Goal: Check status: Check status

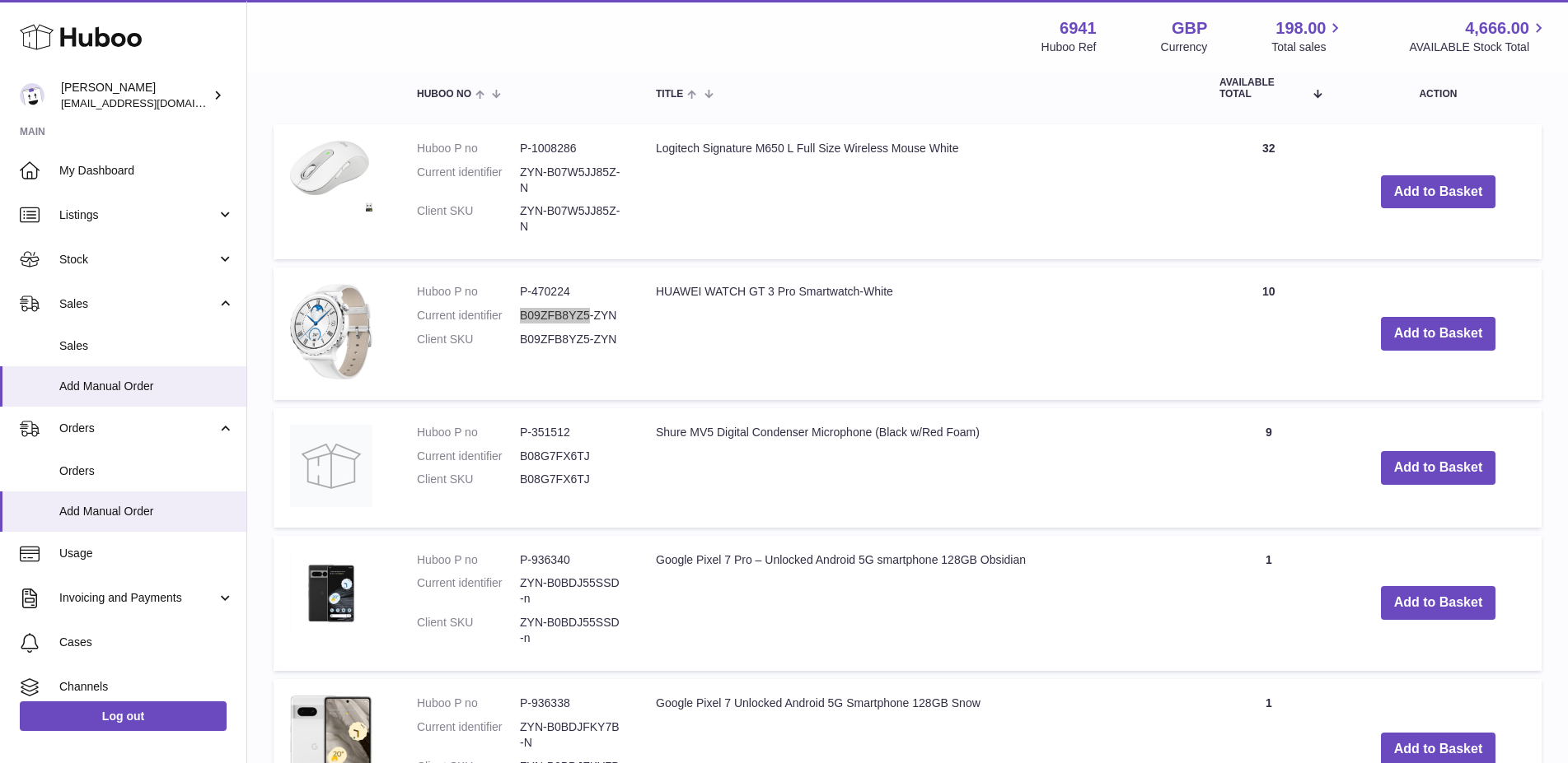
scroll to position [101, 0]
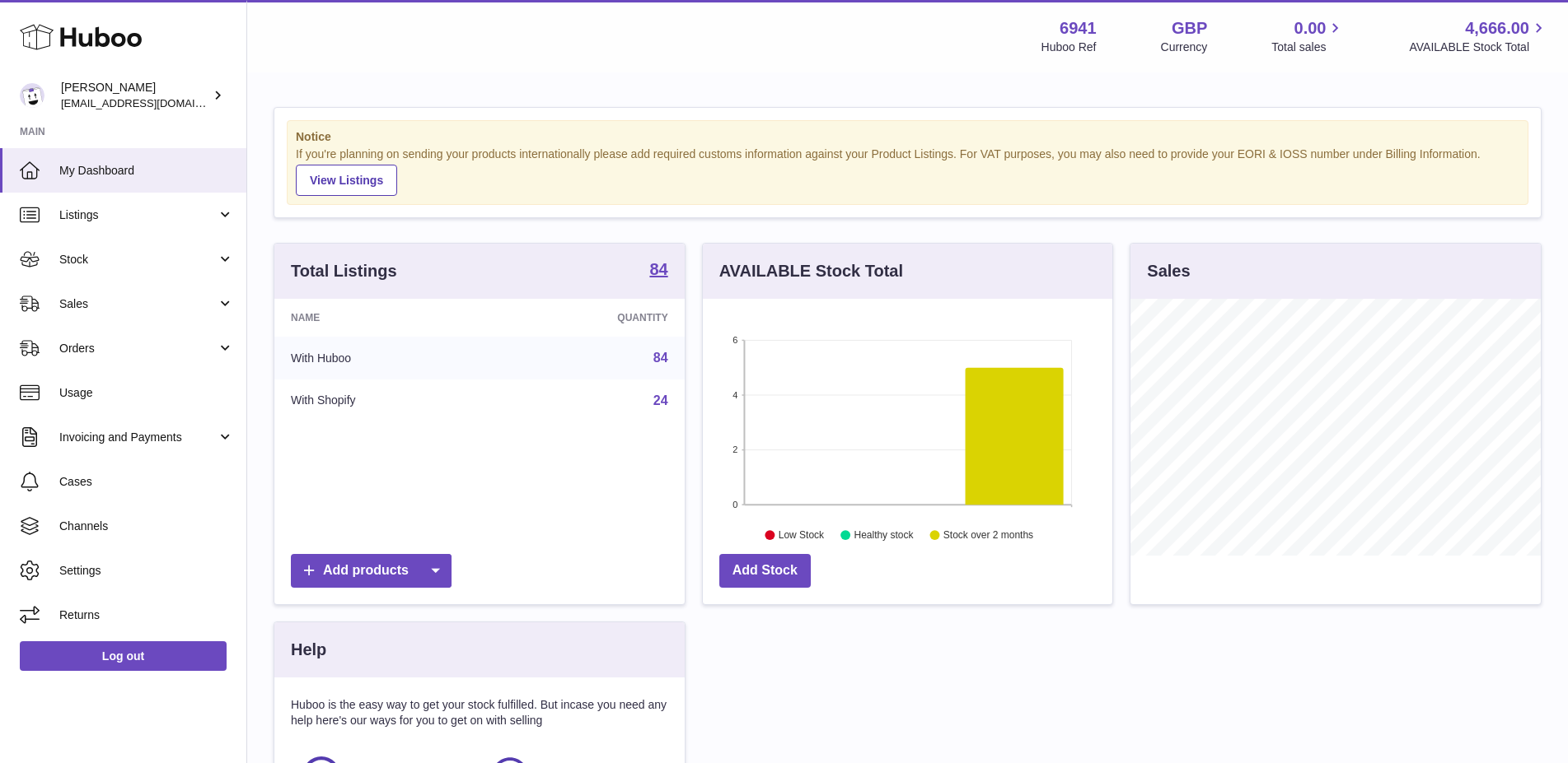
scroll to position [257, 410]
click at [116, 304] on span "Sales" at bounding box center [138, 303] width 158 height 15
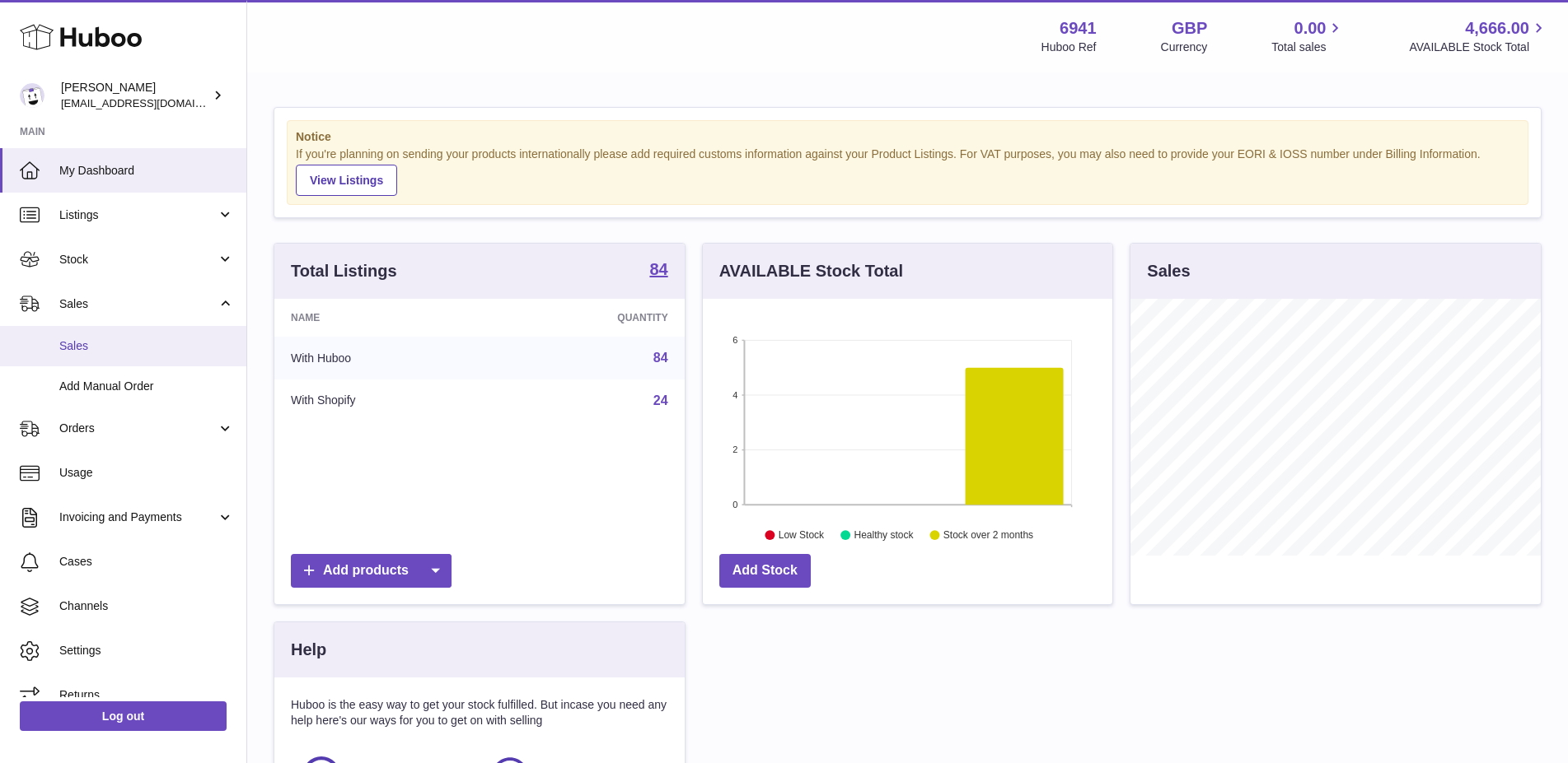
click at [119, 338] on span "Sales" at bounding box center [146, 345] width 175 height 15
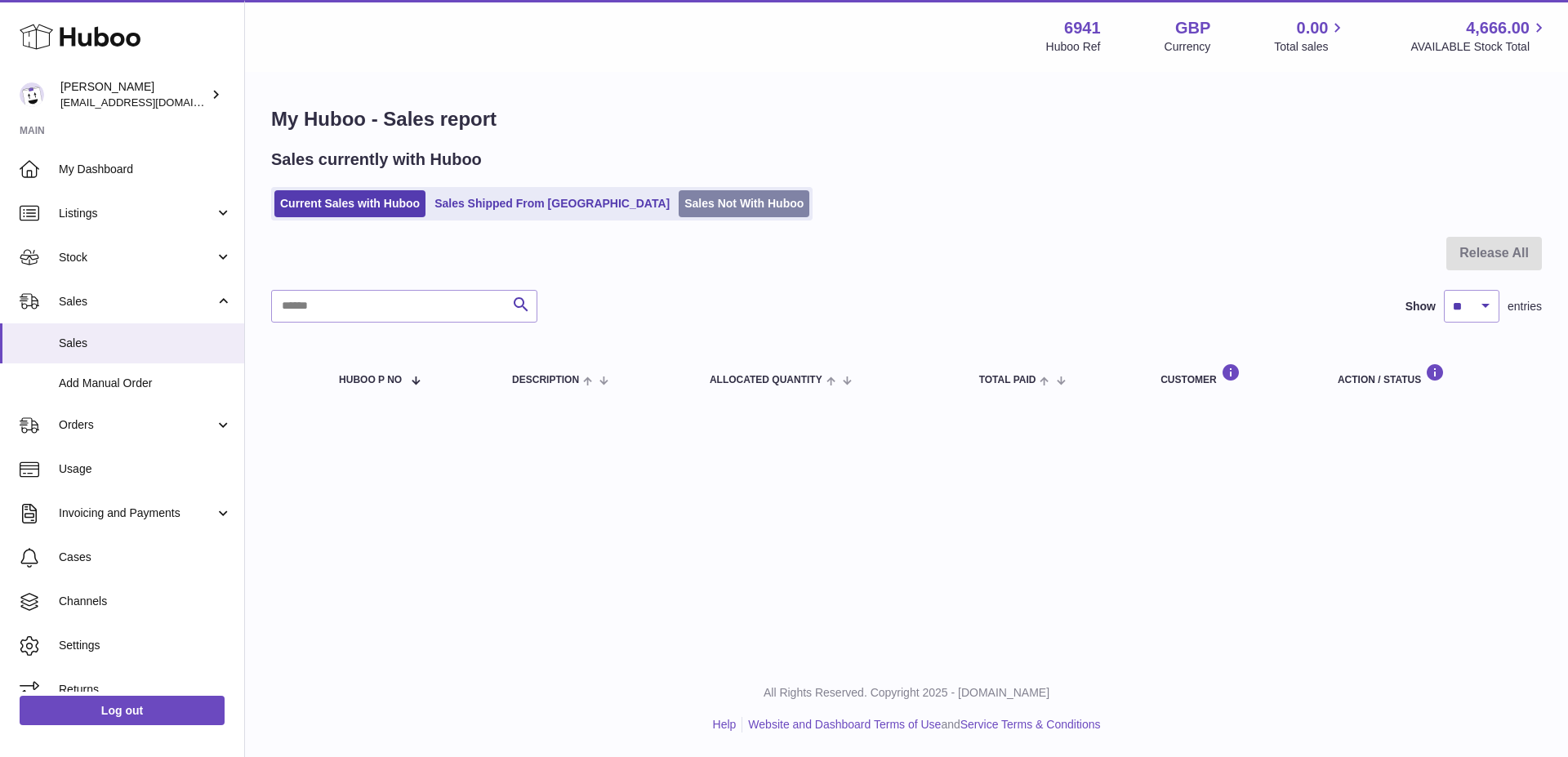
click at [679, 212] on link "Sales Not With Huboo" at bounding box center [744, 203] width 130 height 27
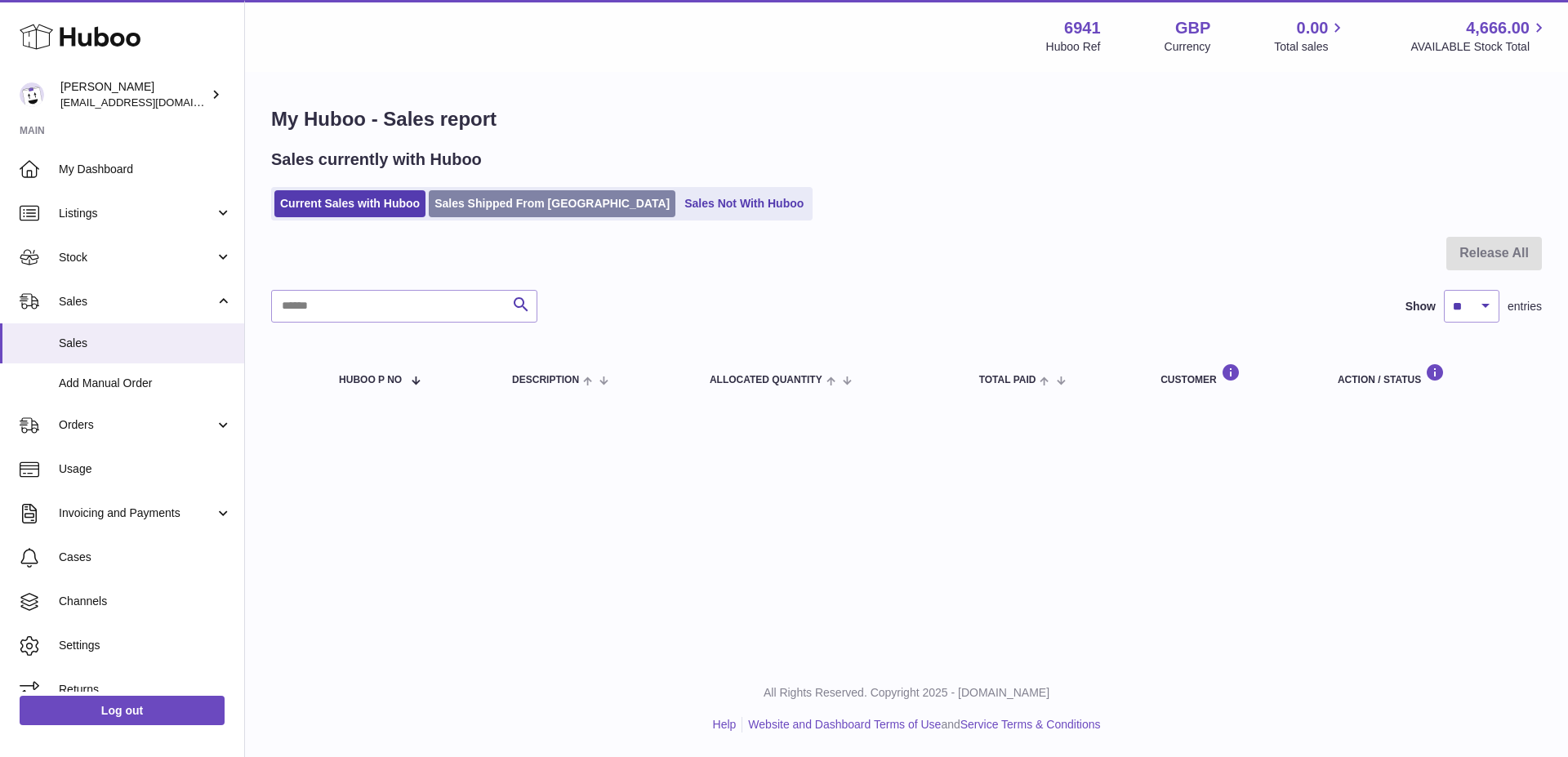
click at [552, 213] on link "Sales Shipped From Huboo" at bounding box center [552, 203] width 247 height 27
click at [549, 212] on link "Sales Shipped From Huboo" at bounding box center [552, 203] width 247 height 27
click at [549, 209] on link "Sales Shipped From Huboo" at bounding box center [552, 203] width 247 height 27
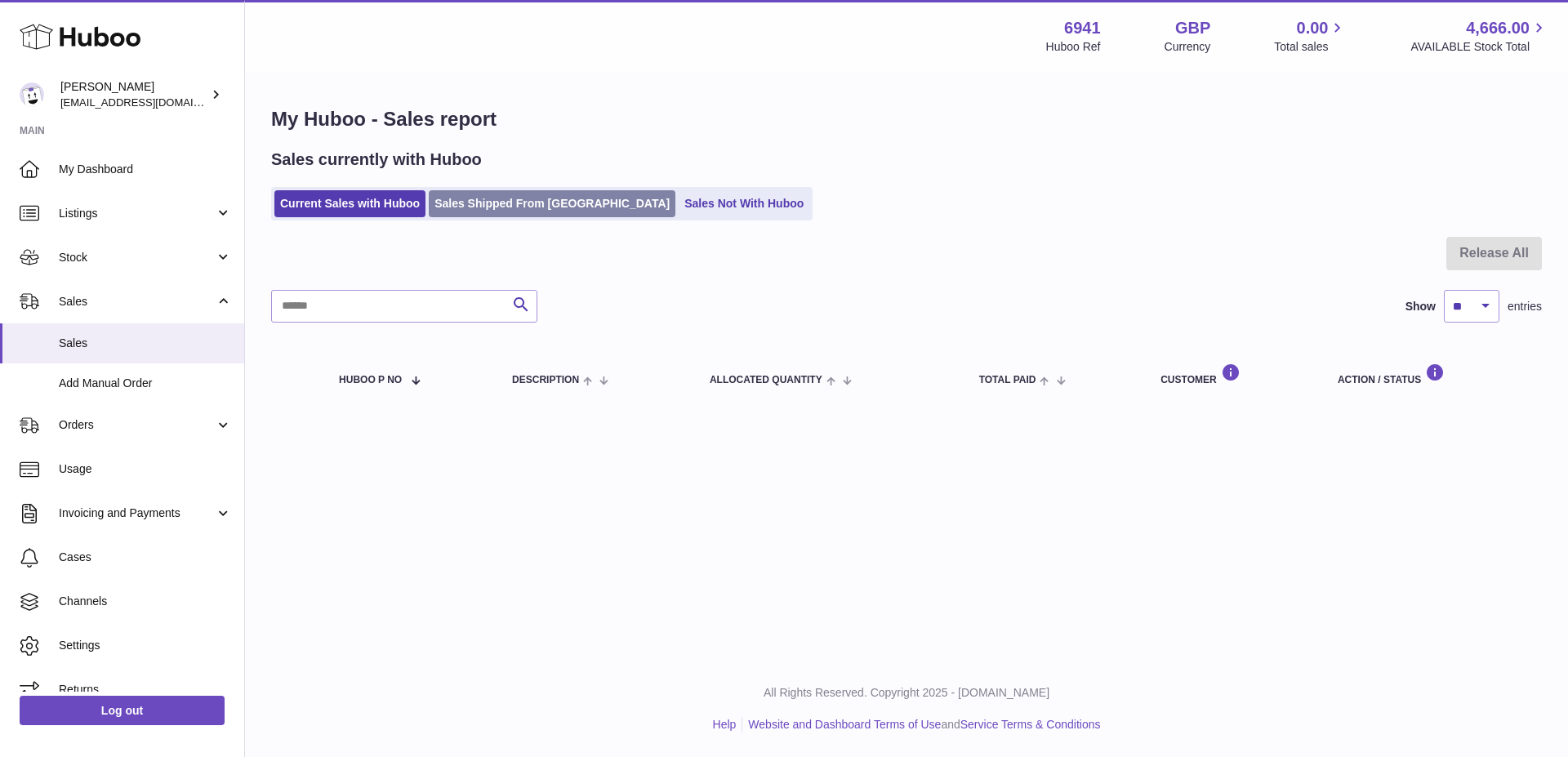
click at [549, 209] on link "Sales Shipped From Huboo" at bounding box center [552, 203] width 247 height 27
click at [549, 209] on link "Sales Shipped From Huboo" at bounding box center [552, 203] width 247 height 27
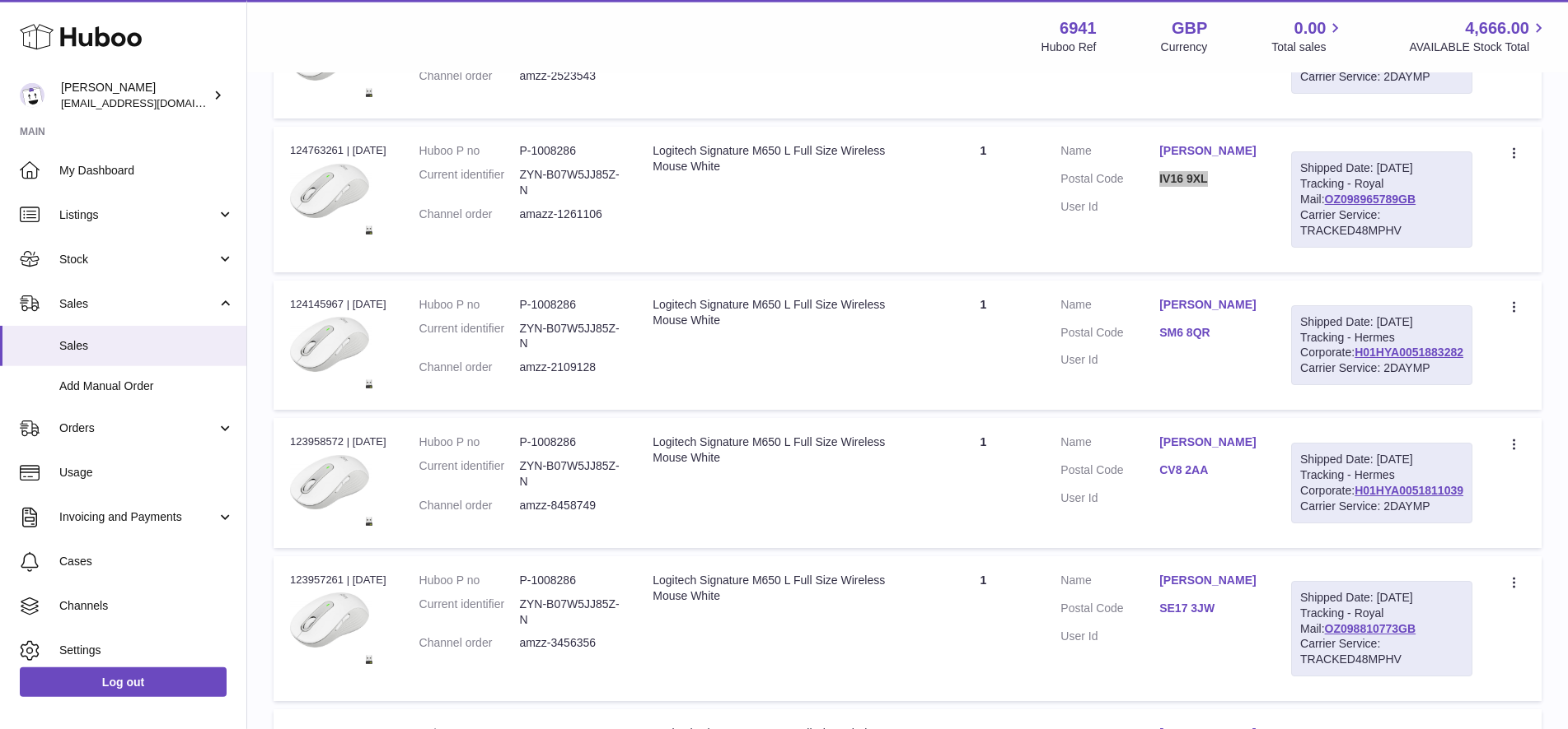
scroll to position [415, 0]
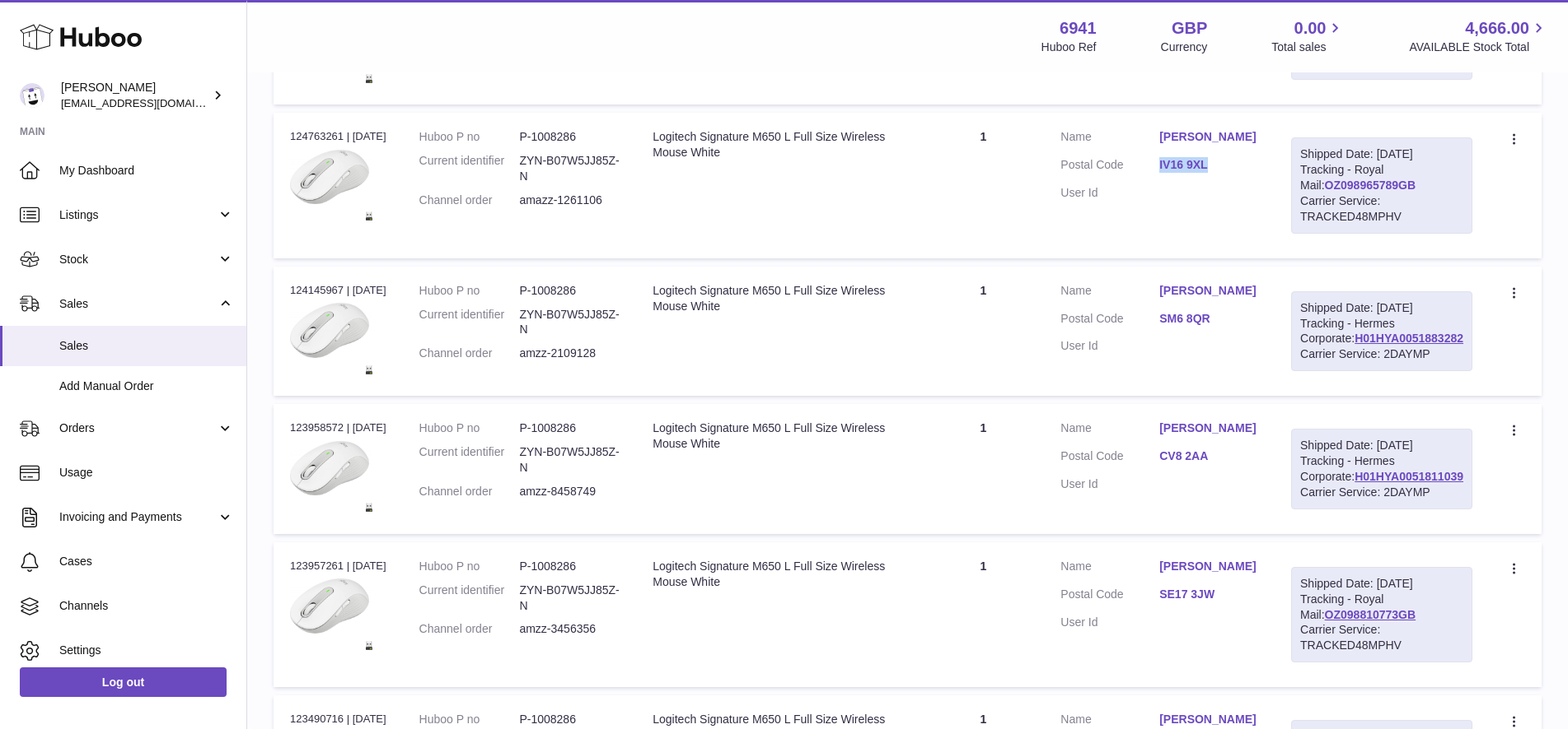
drag, startPoint x: 1454, startPoint y: 249, endPoint x: 1353, endPoint y: 247, distance: 101.0
click at [1353, 233] on div "Shipped Date: [DATE] Tracking - Royal Mail: OZ098965789GB Carrier Service: TRAC…" at bounding box center [1381, 185] width 181 height 96
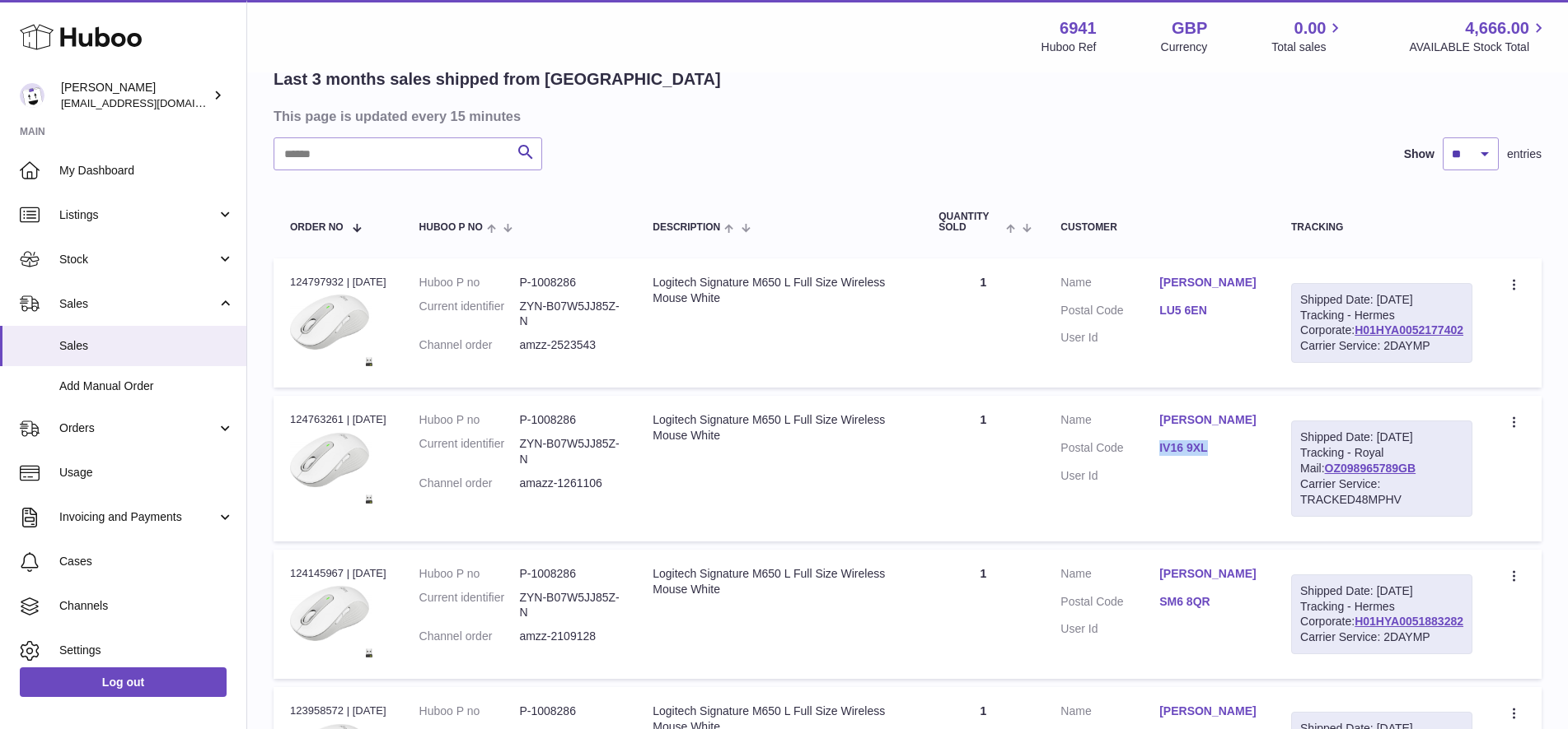
scroll to position [104, 0]
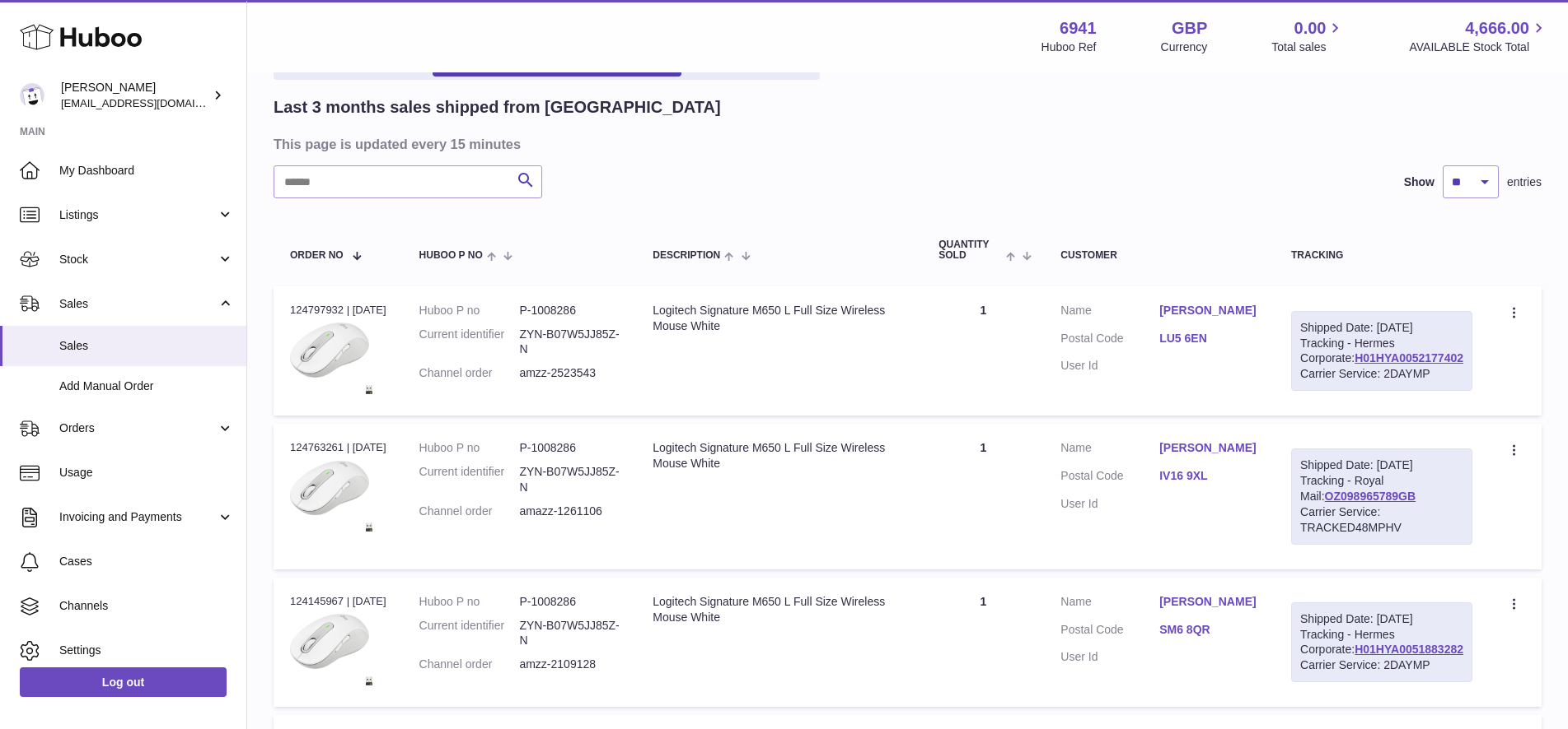
click at [1428, 536] on div "Carrier Service: TRACKED48MPHV" at bounding box center [1381, 520] width 163 height 31
click at [1423, 536] on div "Carrier Service: TRACKED48MPHV" at bounding box center [1381, 520] width 163 height 31
click at [1421, 536] on div "Carrier Service: TRACKED48MPHV" at bounding box center [1381, 520] width 163 height 31
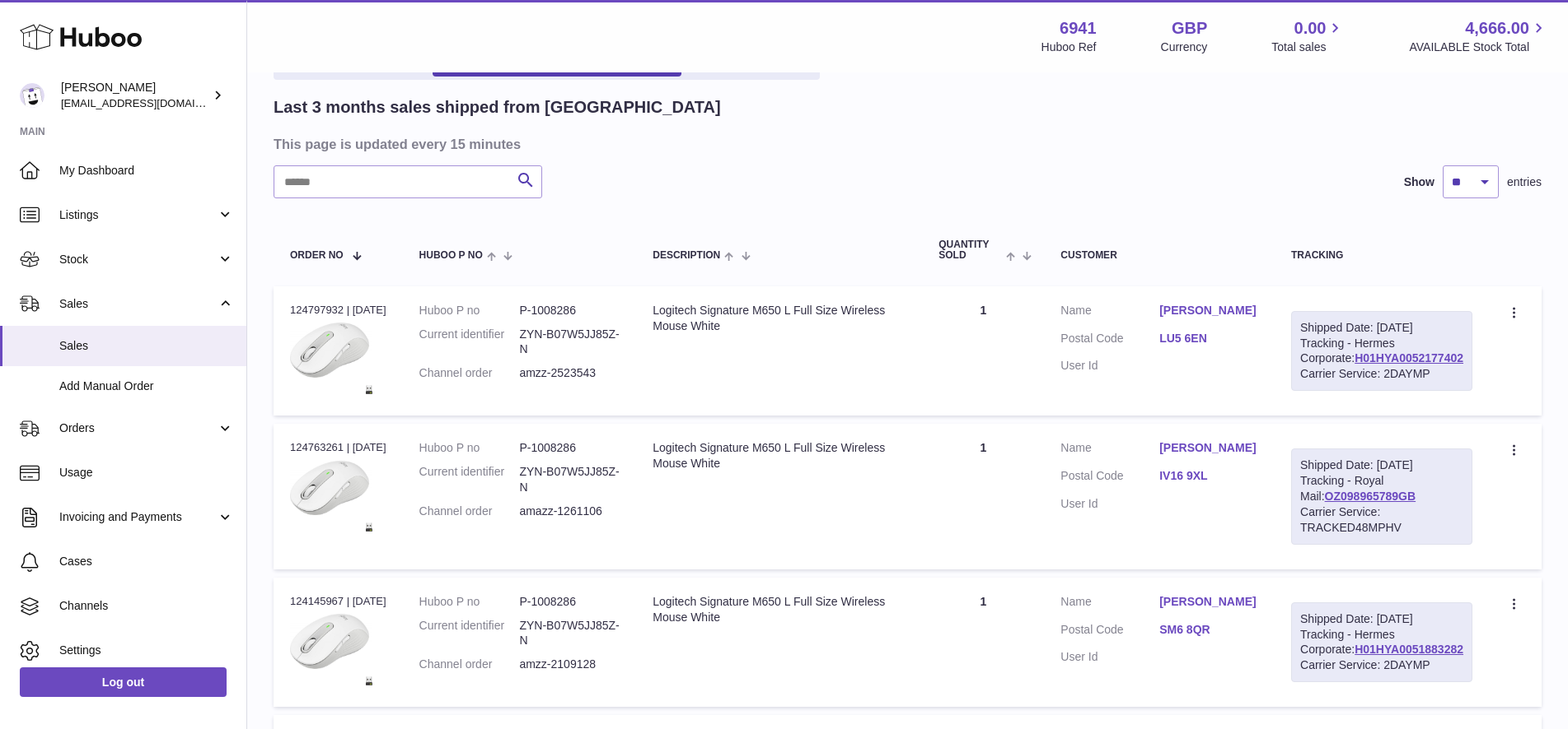
click at [1420, 536] on div "Carrier Service: TRACKED48MPHV" at bounding box center [1381, 520] width 163 height 31
click at [1416, 536] on div "Carrier Service: TRACKED48MPHV" at bounding box center [1381, 520] width 163 height 31
copy div "TRACKED48MPHV"
drag, startPoint x: 1468, startPoint y: 388, endPoint x: 1351, endPoint y: 387, distance: 117.0
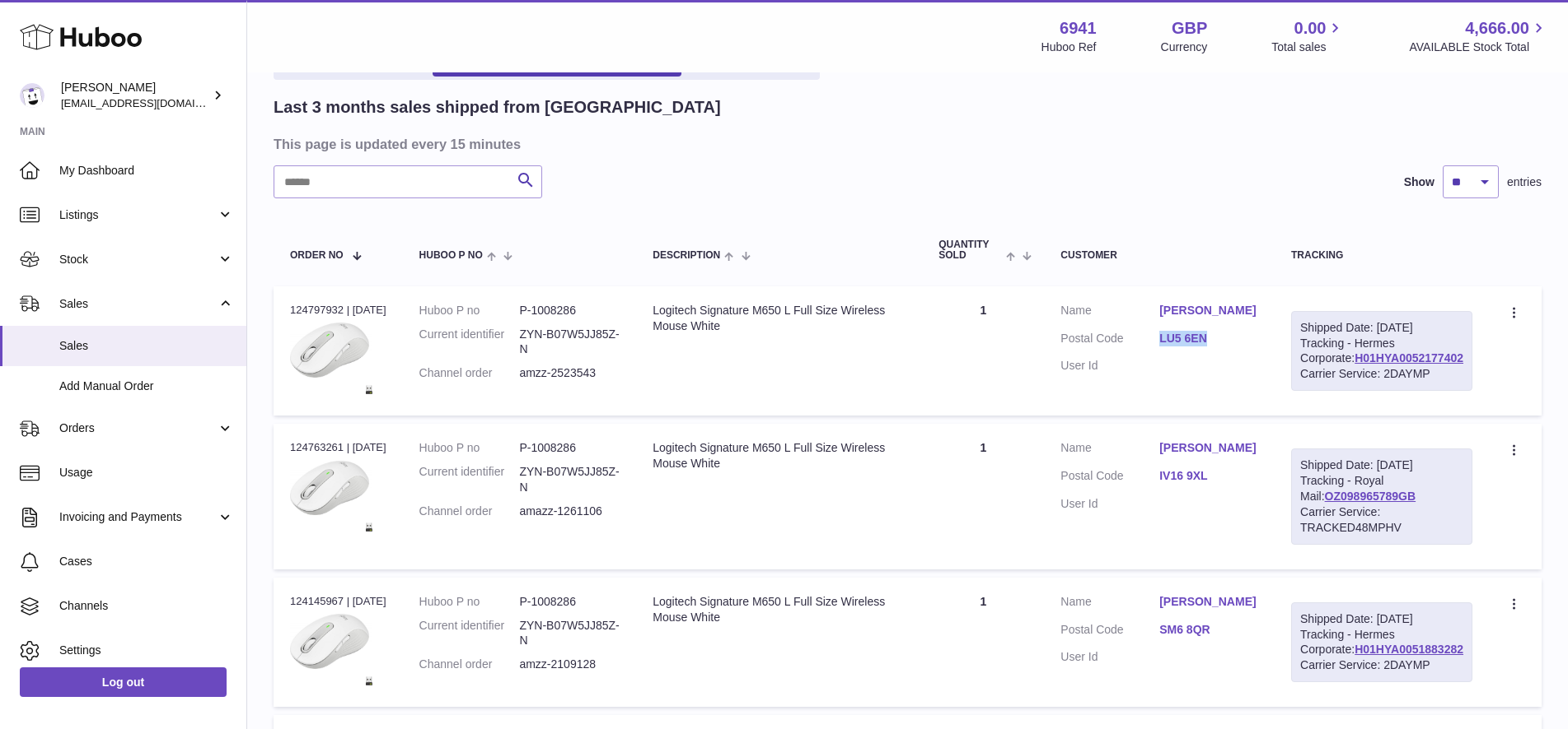
click at [1351, 387] on div "Shipped Date: [DATE] Tracking - Hermes Corporate: H01HYA0052177402 Carrier Serv…" at bounding box center [1381, 352] width 181 height 81
copy link "H01HYA0052177402"
click at [1375, 382] on div "Carrier Service: 2DAYMP" at bounding box center [1381, 374] width 163 height 15
copy div "2DAYMP"
